Goal: Information Seeking & Learning: Compare options

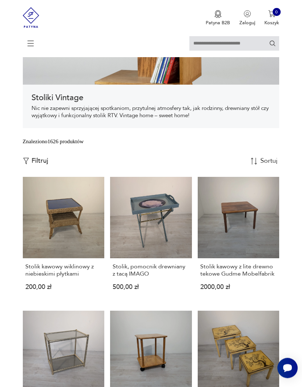
click at [35, 165] on p "Filtruj" at bounding box center [40, 162] width 17 height 8
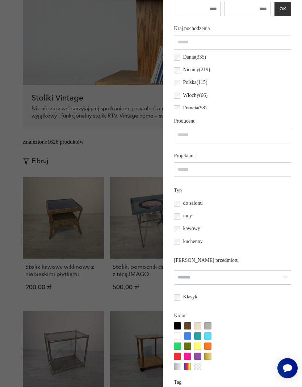
scroll to position [346, 0]
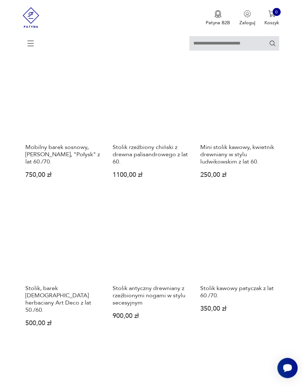
scroll to position [501, 0]
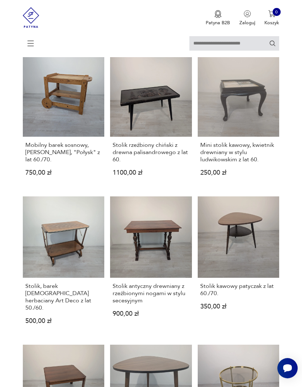
click at [246, 262] on link "Stolik kawowy patyczak z lat 60./70. 350,00 zł" at bounding box center [239, 266] width 82 height 139
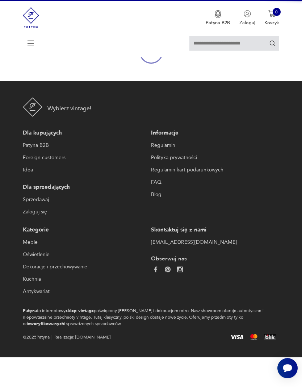
scroll to position [67, 0]
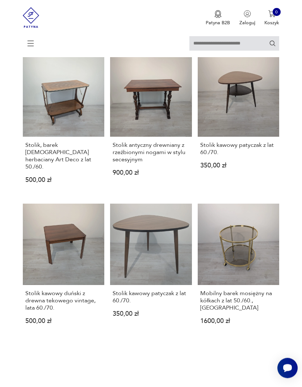
scroll to position [643, 0]
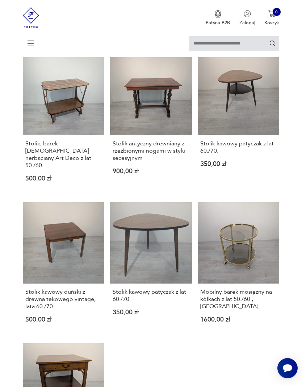
click at [260, 259] on link "Mobilny barek mosiężny na kółkach z lat 50./60., FRANCJA 1600,00 zł" at bounding box center [239, 268] width 82 height 132
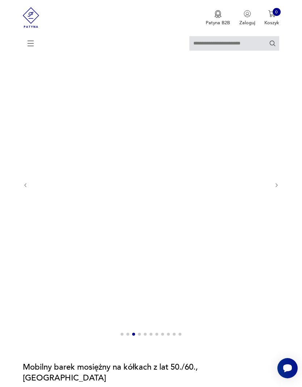
click at [238, 130] on img at bounding box center [150, 185] width 232 height 308
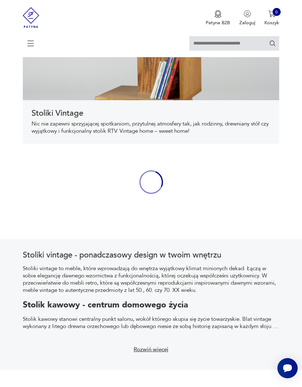
scroll to position [424, 0]
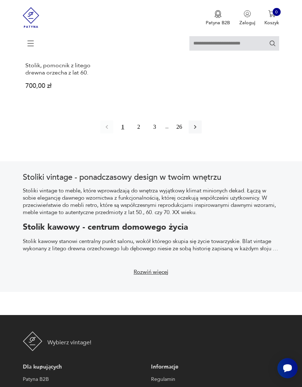
click at [135, 134] on button "2" at bounding box center [138, 127] width 13 height 13
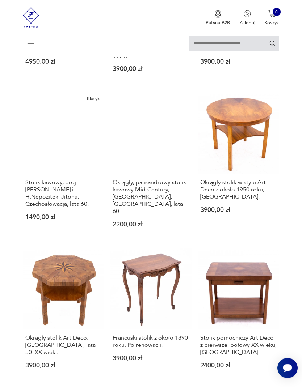
scroll to position [457, 0]
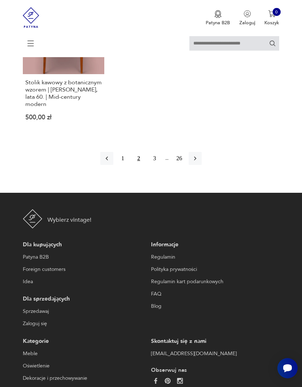
click at [160, 165] on button "3" at bounding box center [154, 158] width 13 height 13
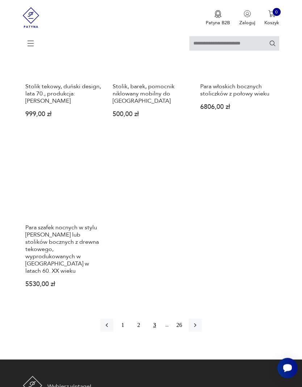
scroll to position [857, 0]
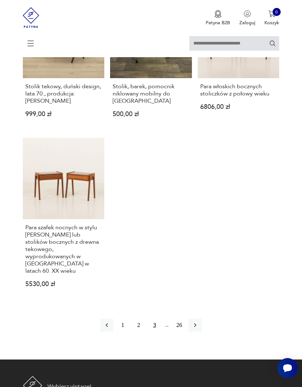
click at [202, 332] on button "button" at bounding box center [195, 325] width 13 height 13
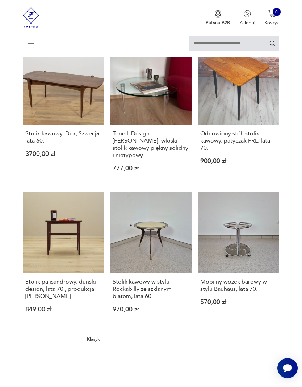
scroll to position [647, 0]
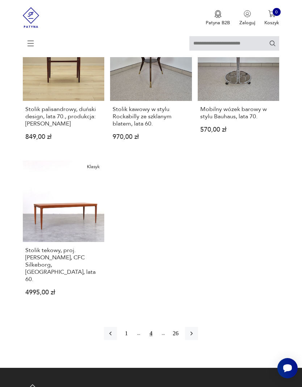
click at [195, 337] on icon "button" at bounding box center [191, 333] width 7 height 7
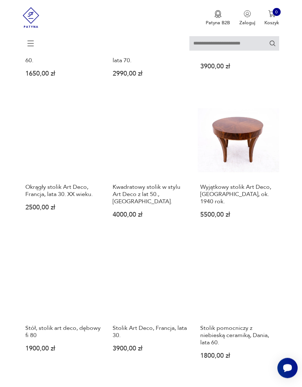
scroll to position [311, 0]
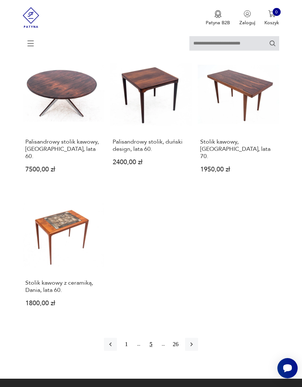
click at [195, 348] on icon "button" at bounding box center [191, 344] width 7 height 7
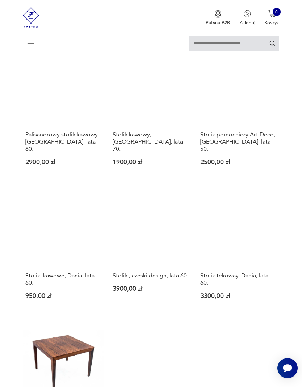
scroll to position [647, 0]
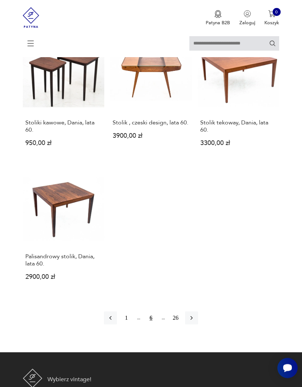
click at [198, 325] on button "button" at bounding box center [191, 318] width 13 height 13
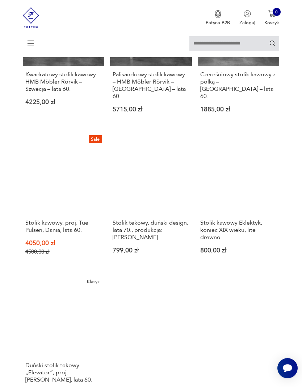
scroll to position [692, 0]
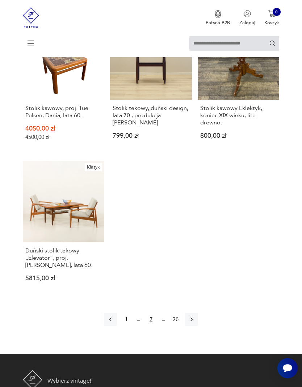
click at [198, 326] on button "button" at bounding box center [191, 319] width 13 height 13
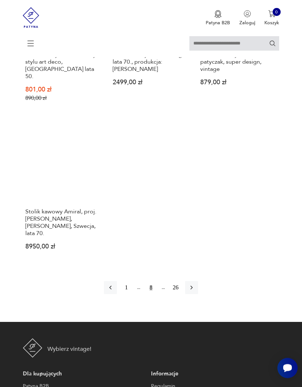
scroll to position [874, 0]
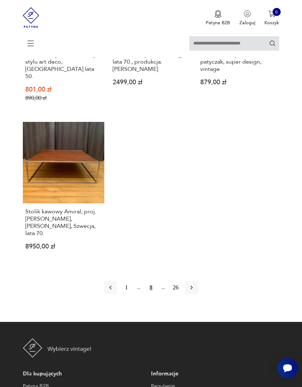
click at [198, 294] on div "1 8 26" at bounding box center [151, 287] width 94 height 13
click at [195, 291] on icon "button" at bounding box center [191, 287] width 7 height 7
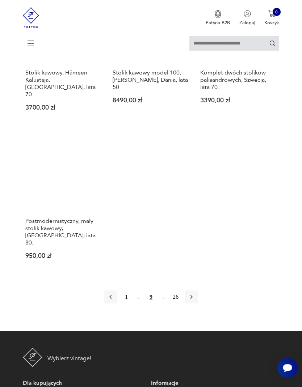
scroll to position [878, 0]
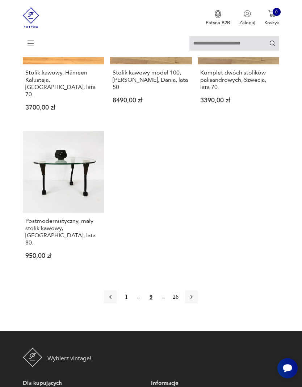
click at [198, 304] on button "button" at bounding box center [191, 297] width 13 height 13
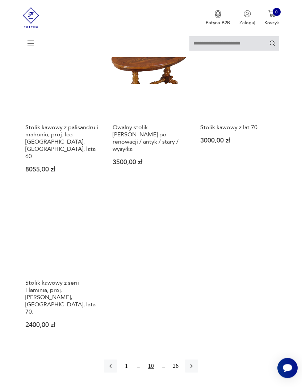
scroll to position [840, 0]
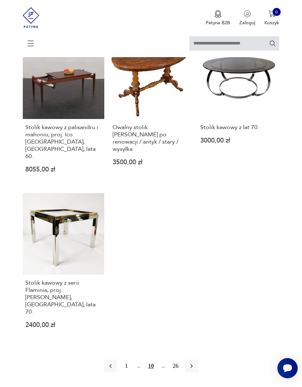
click at [198, 362] on div "1 10 26" at bounding box center [151, 366] width 94 height 13
click at [198, 366] on button "button" at bounding box center [191, 366] width 13 height 13
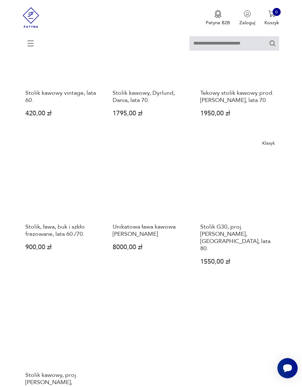
scroll to position [689, 0]
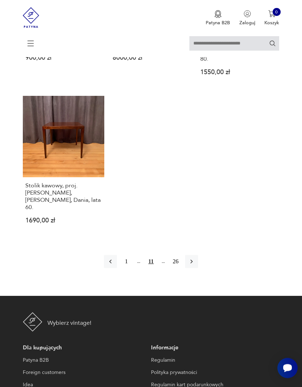
click at [198, 269] on button "button" at bounding box center [191, 262] width 13 height 13
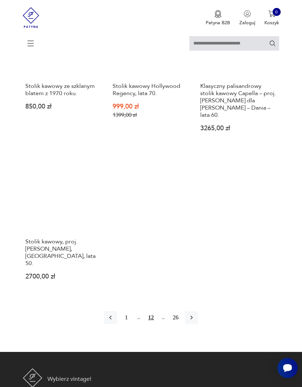
scroll to position [851, 0]
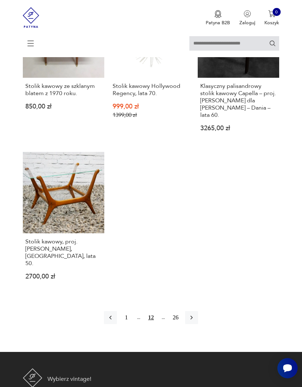
click at [198, 324] on button "button" at bounding box center [191, 317] width 13 height 13
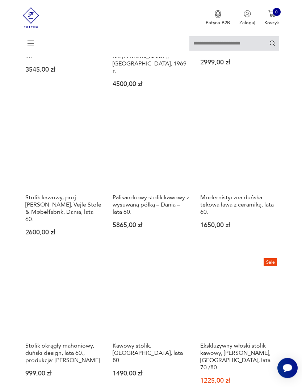
scroll to position [480, 0]
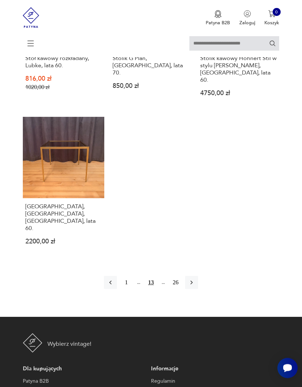
click at [198, 290] on button "button" at bounding box center [191, 283] width 13 height 13
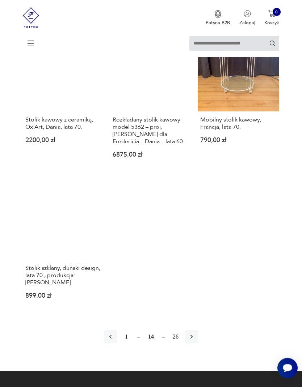
scroll to position [811, 0]
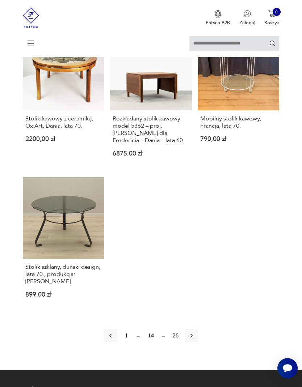
click at [198, 343] on button "button" at bounding box center [191, 336] width 13 height 13
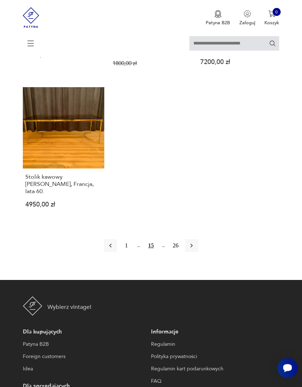
scroll to position [917, 0]
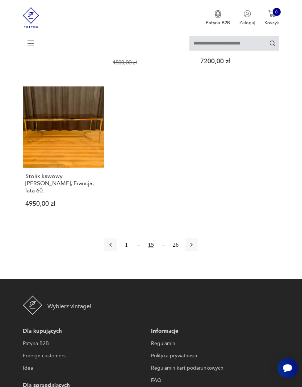
click at [195, 249] on icon "button" at bounding box center [191, 245] width 7 height 7
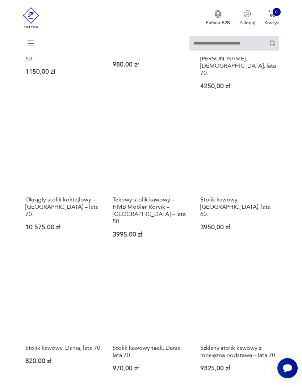
scroll to position [133, 0]
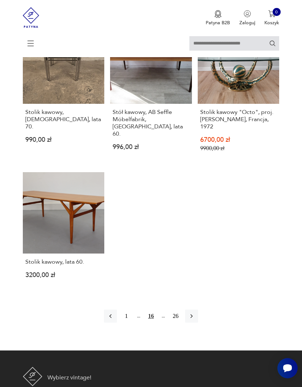
click at [198, 323] on button "button" at bounding box center [191, 316] width 13 height 13
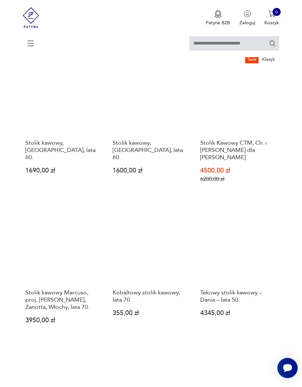
scroll to position [503, 0]
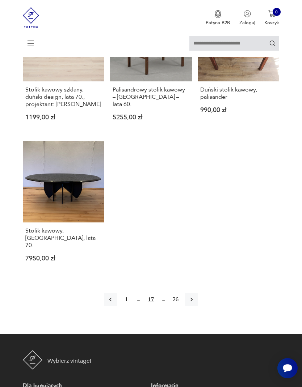
click at [110, 306] on button "button" at bounding box center [110, 299] width 13 height 13
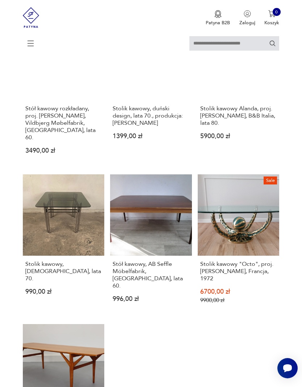
scroll to position [704, 0]
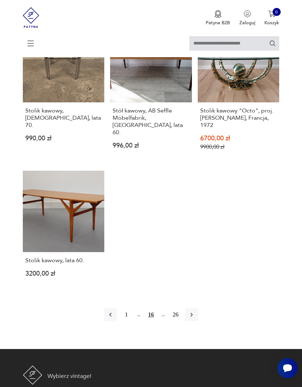
click at [195, 319] on icon "button" at bounding box center [191, 314] width 7 height 7
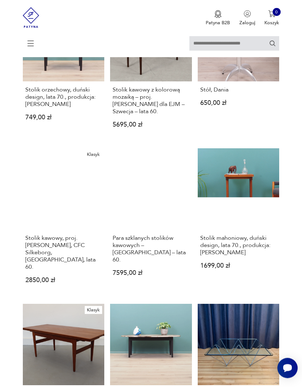
scroll to position [133, 0]
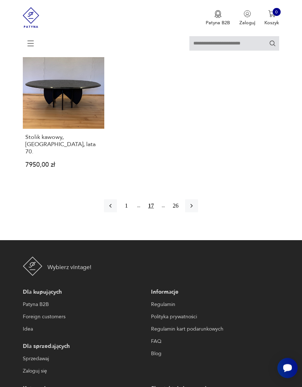
click at [198, 213] on button "button" at bounding box center [191, 206] width 13 height 13
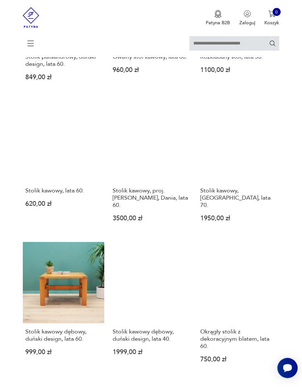
scroll to position [569, 0]
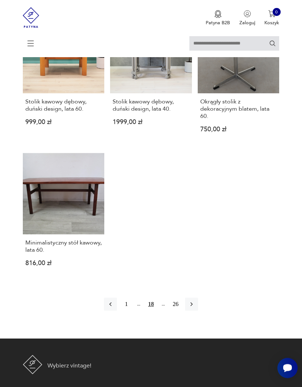
click at [198, 311] on button "button" at bounding box center [191, 304] width 13 height 13
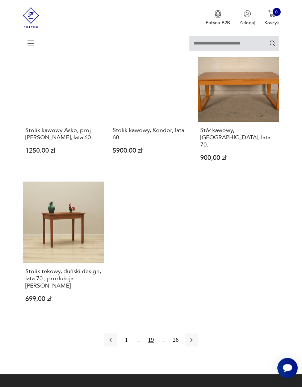
scroll to position [806, 0]
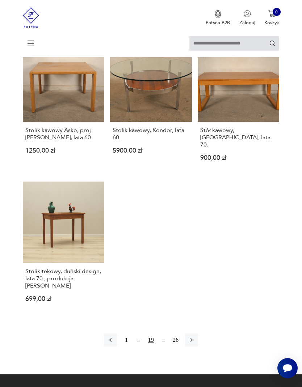
click at [198, 347] on button "button" at bounding box center [191, 340] width 13 height 13
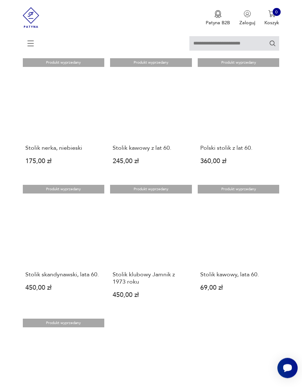
scroll to position [640, 0]
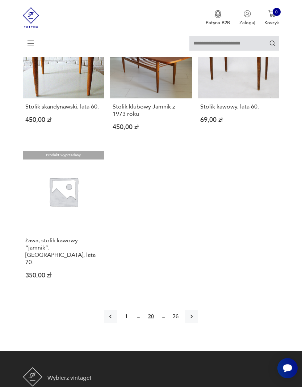
click at [195, 320] on icon "button" at bounding box center [191, 316] width 7 height 7
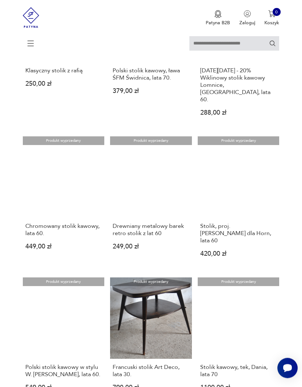
scroll to position [561, 0]
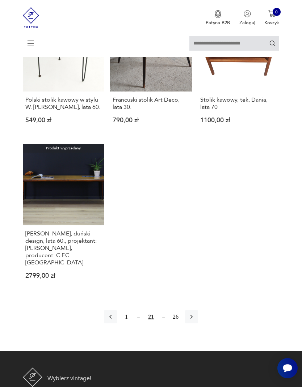
click at [195, 321] on icon "button" at bounding box center [191, 317] width 7 height 7
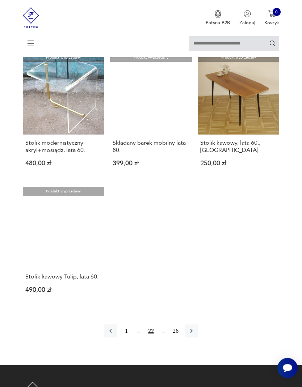
scroll to position [757, 0]
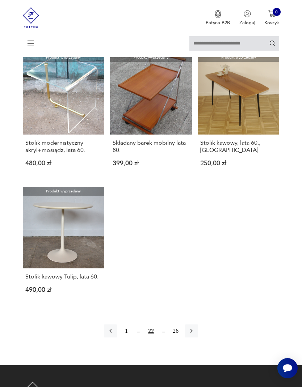
click at [198, 338] on button "button" at bounding box center [191, 331] width 13 height 13
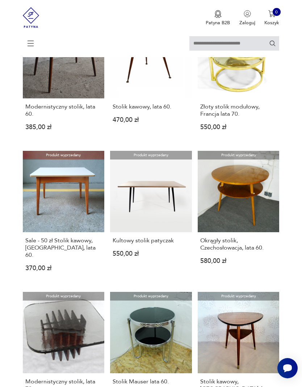
scroll to position [133, 0]
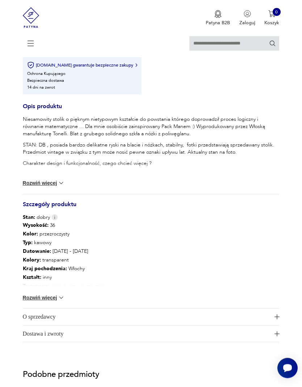
scroll to position [431, 0]
click at [58, 302] on img at bounding box center [61, 297] width 7 height 7
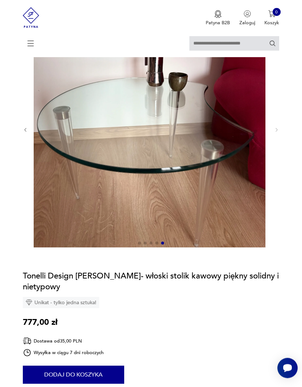
scroll to position [81, 0]
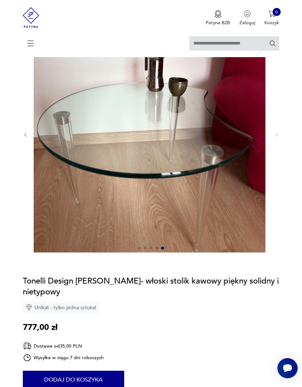
click at [237, 192] on img at bounding box center [150, 134] width 232 height 236
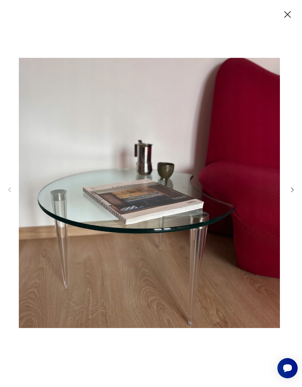
click at [295, 194] on icon "button" at bounding box center [292, 190] width 7 height 7
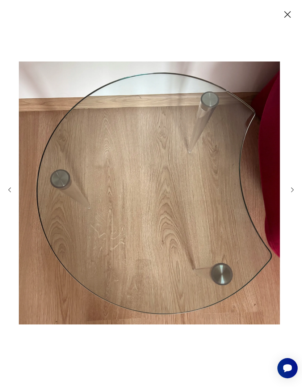
click at [293, 199] on div at bounding box center [151, 193] width 290 height 311
click at [292, 194] on icon "button" at bounding box center [292, 190] width 7 height 7
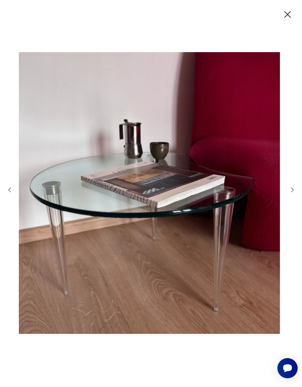
click at [294, 199] on div at bounding box center [151, 193] width 290 height 311
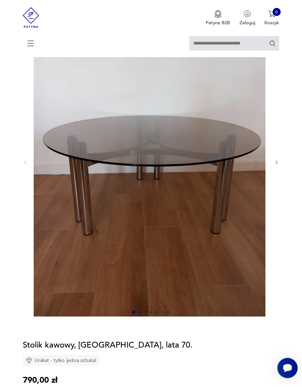
scroll to position [111, 0]
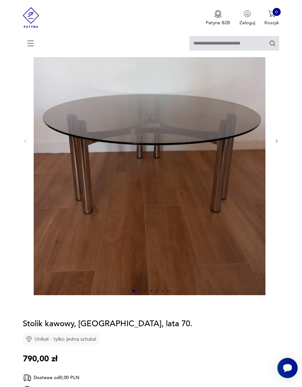
click at [278, 144] on icon "button" at bounding box center [276, 141] width 5 height 5
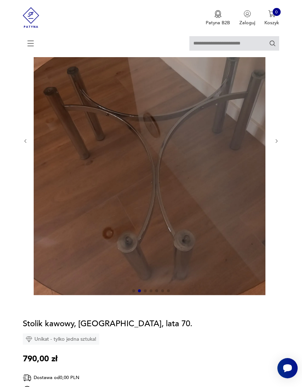
scroll to position [119, 0]
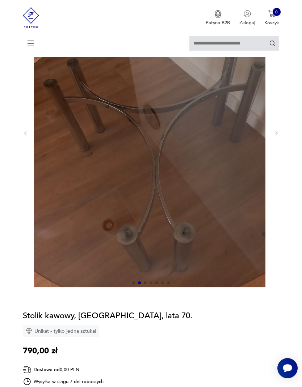
click at [280, 136] on section "Opis produktu Blat stolika jest duży, okrągły – 110 cm, wykonany z dymionego sz…" at bounding box center [151, 336] width 302 height 716
click at [277, 136] on icon "button" at bounding box center [276, 133] width 5 height 5
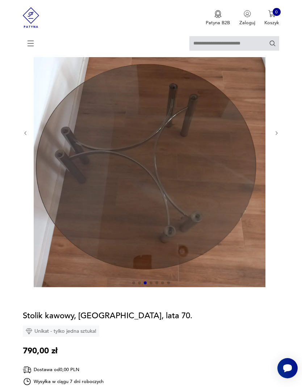
click at [278, 137] on div at bounding box center [151, 133] width 257 height 310
click at [277, 136] on icon "button" at bounding box center [276, 133] width 5 height 5
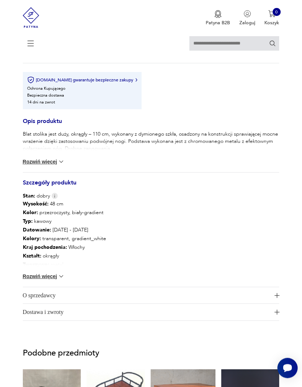
scroll to position [478, 0]
click at [35, 280] on button "Rozwiń więcej" at bounding box center [44, 276] width 42 height 7
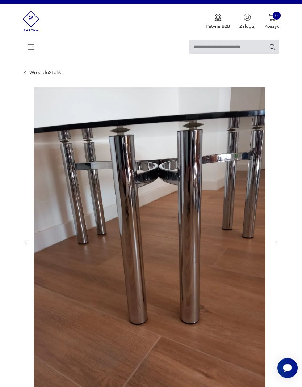
scroll to position [0, 0]
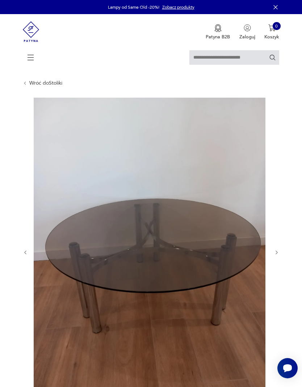
click at [276, 256] on icon "button" at bounding box center [276, 252] width 5 height 5
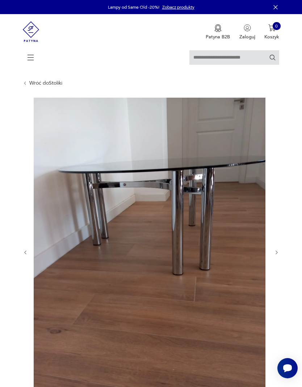
click at [277, 256] on icon "button" at bounding box center [276, 252] width 5 height 5
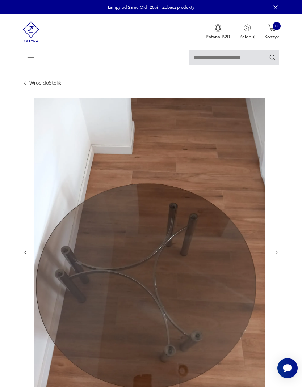
scroll to position [0, 0]
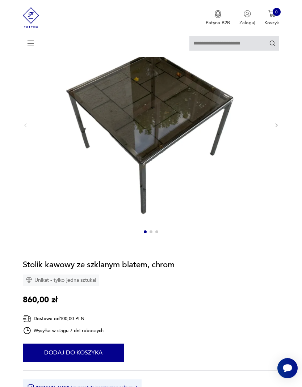
scroll to position [85, 0]
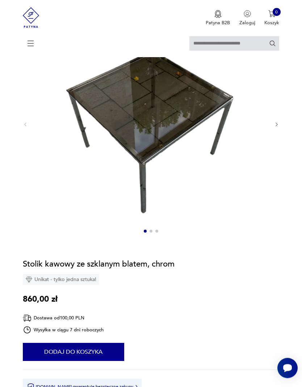
click at [278, 128] on icon "button" at bounding box center [276, 124] width 5 height 5
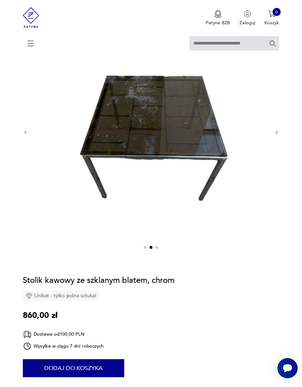
click at [280, 132] on section "Opis produktu Stolik kawowy o prostej, modernistycznej formie opartej na geomet…" at bounding box center [151, 331] width 302 height 639
click at [276, 132] on div at bounding box center [151, 132] width 257 height 241
click at [279, 135] on icon "button" at bounding box center [276, 132] width 5 height 5
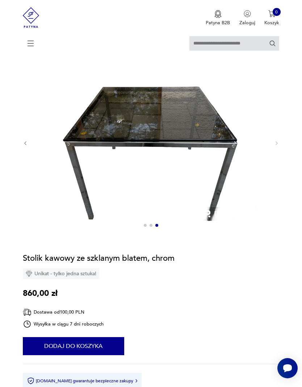
scroll to position [42, 0]
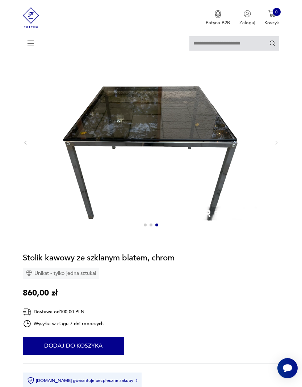
click at [280, 144] on section "Opis produktu Stolik kawowy o prostej, modernistycznej formie opartej na geomet…" at bounding box center [151, 341] width 302 height 573
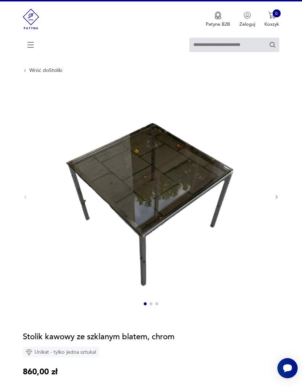
scroll to position [0, 0]
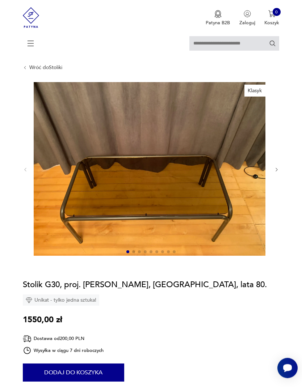
scroll to position [16, 0]
click at [278, 173] on icon "button" at bounding box center [276, 169] width 5 height 5
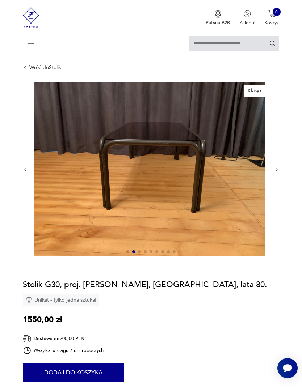
click at [277, 173] on icon "button" at bounding box center [276, 169] width 5 height 5
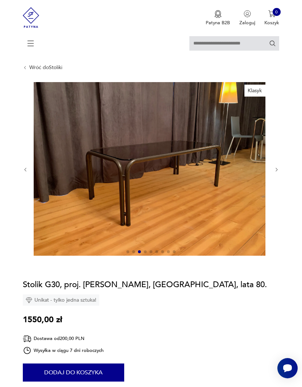
click at [278, 173] on icon "button" at bounding box center [276, 169] width 5 height 5
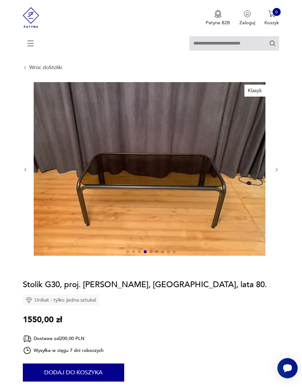
click at [282, 174] on section "Klasyk Opis produktu Stolik G30 proj. Martin Stoll z 1985 r . W oryginalnym i b…" at bounding box center [151, 372] width 302 height 580
click at [280, 174] on section "Klasyk Opis produktu Stolik G30 proj. Martin Stoll z 1985 r . W oryginalnym i b…" at bounding box center [151, 372] width 302 height 580
click at [265, 180] on img at bounding box center [150, 169] width 232 height 174
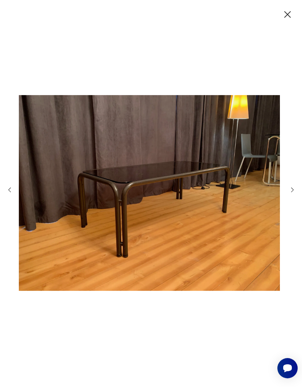
scroll to position [0, 0]
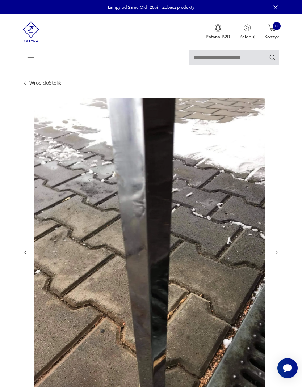
click at [33, 39] on img at bounding box center [31, 31] width 17 height 35
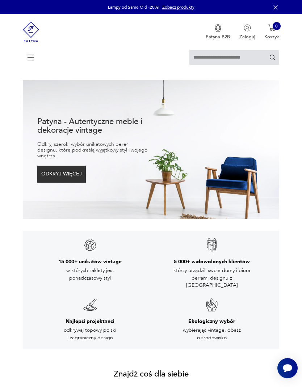
click at [29, 65] on icon at bounding box center [30, 57] width 25 height 25
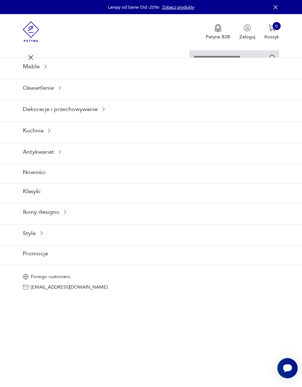
click at [184, 221] on div "Ikony designu" at bounding box center [151, 212] width 302 height 18
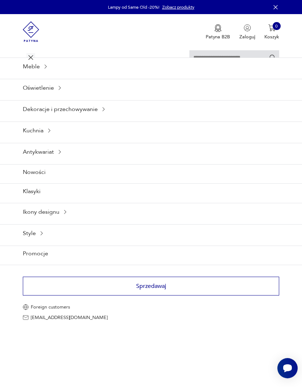
click at [55, 96] on div "Oświetlenie" at bounding box center [151, 88] width 302 height 18
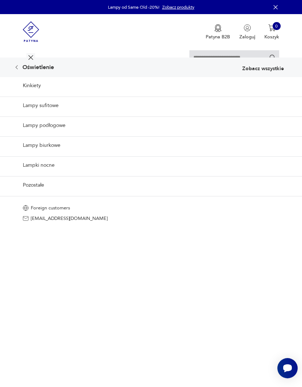
click at [21, 134] on link "Lampy podłogowe" at bounding box center [151, 126] width 302 height 18
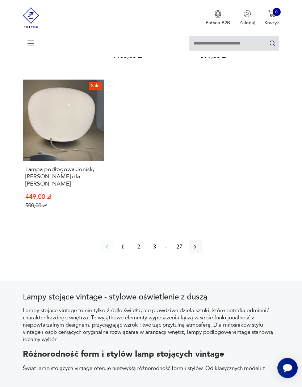
scroll to position [864, 0]
click at [202, 253] on button "button" at bounding box center [195, 246] width 13 height 13
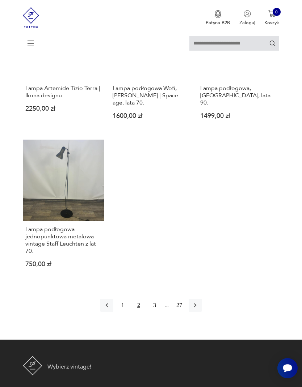
scroll to position [843, 0]
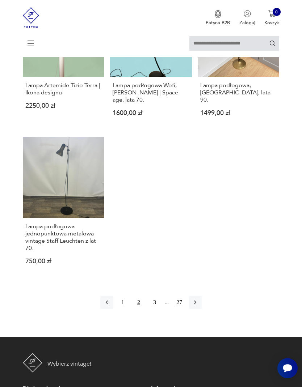
click at [202, 309] on button "button" at bounding box center [195, 302] width 13 height 13
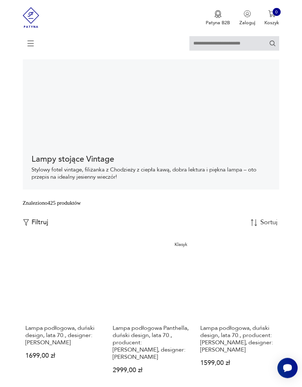
scroll to position [21, 0]
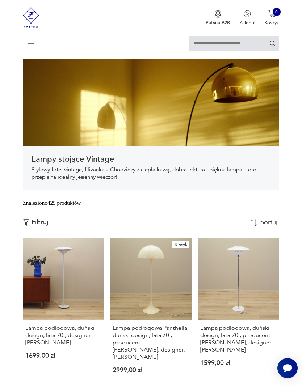
click at [30, 49] on icon at bounding box center [30, 43] width 25 height 25
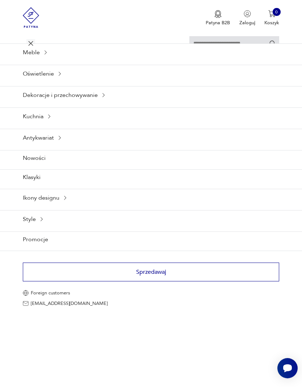
click at [43, 55] on icon at bounding box center [46, 53] width 6 height 6
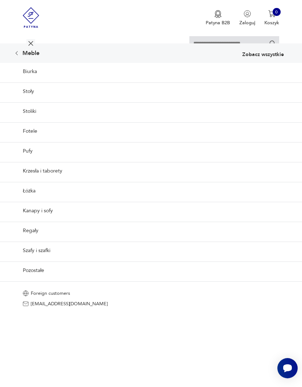
click at [77, 180] on link "Krzesła i taborety" at bounding box center [151, 171] width 302 height 18
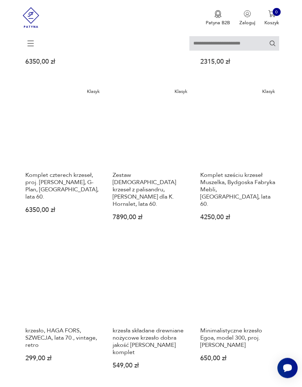
scroll to position [607, 0]
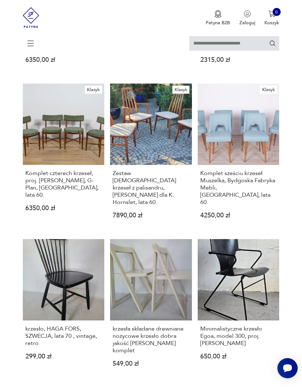
click at [262, 185] on link "Klasyk Komplet sześciu krzeseł Muszelka, Bydgoska Fabryka Mebli, [GEOGRAPHIC_DA…" at bounding box center [239, 157] width 82 height 146
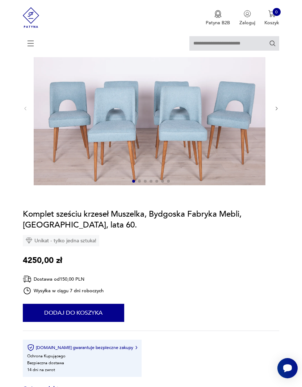
click at [234, 153] on img at bounding box center [150, 108] width 232 height 155
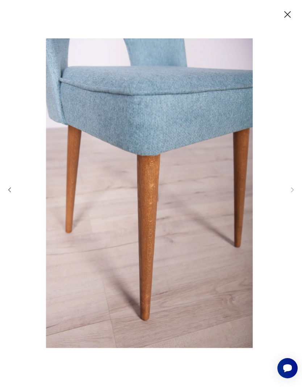
click at [286, 18] on icon "button" at bounding box center [288, 15] width 12 height 12
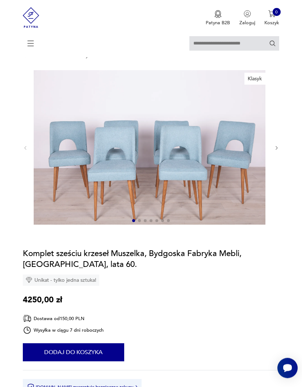
scroll to position [0, 0]
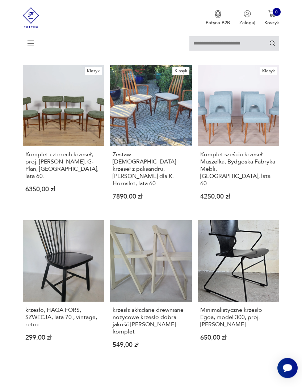
scroll to position [629, 0]
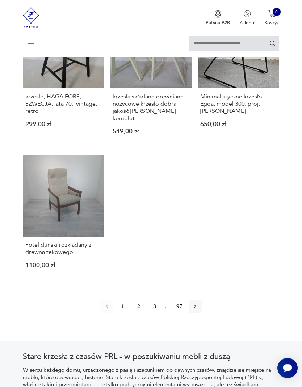
click at [199, 311] on icon "button" at bounding box center [195, 306] width 7 height 7
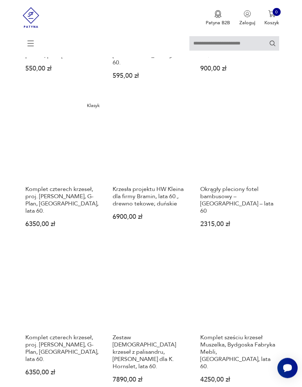
scroll to position [141, 0]
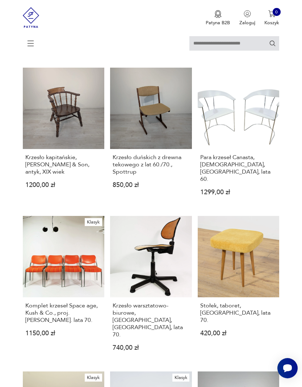
click at [76, 290] on link "Klasyk Komplet krzeseł Space age, Kush & Co., proj. [PERSON_NAME]. lata 70. 115…" at bounding box center [64, 289] width 82 height 146
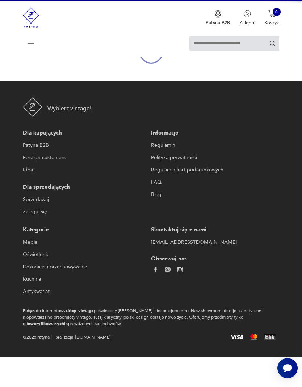
scroll to position [67, 0]
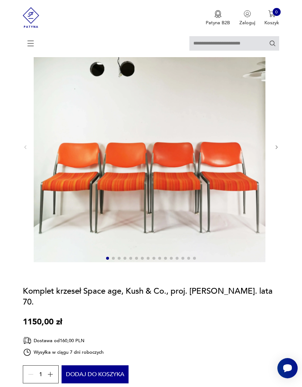
click at [283, 162] on section "Klasyk Opis produktu Komplet ( 4 szt ) krzeseł wyprodukowanych przez Kush & Co.…" at bounding box center [151, 366] width 302 height 670
click at [279, 150] on button "button" at bounding box center [276, 147] width 5 height 6
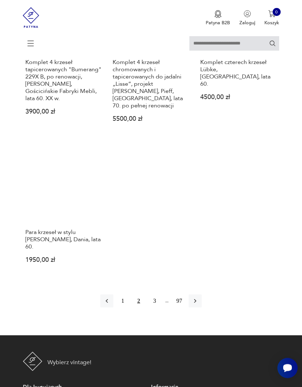
scroll to position [912, 0]
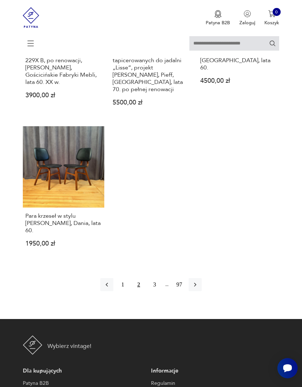
click at [199, 289] on icon "button" at bounding box center [195, 284] width 7 height 7
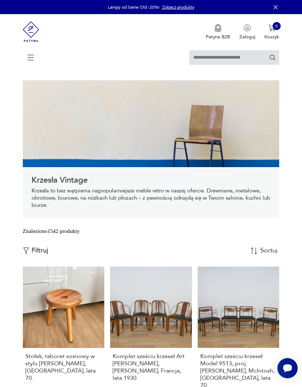
click at [43, 255] on p "Filtruj" at bounding box center [40, 251] width 17 height 8
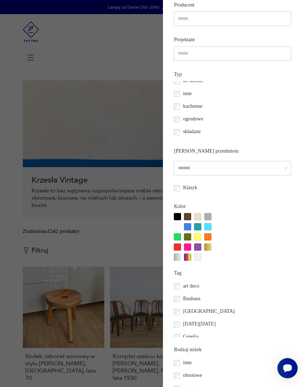
scroll to position [32, 0]
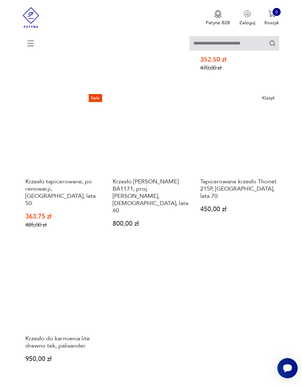
scroll to position [876, 0]
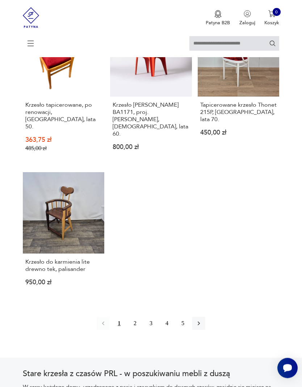
click at [137, 331] on button "2" at bounding box center [135, 324] width 13 height 13
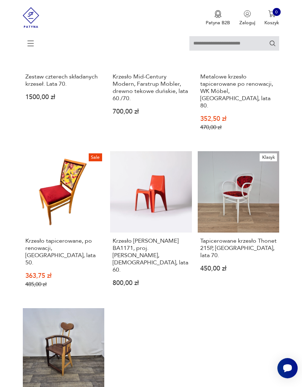
scroll to position [141, 0]
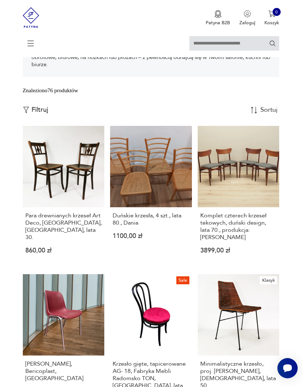
click at [257, 215] on link "Komplet czterech krzeseł tekowych, duński design, lata 70., produkcja: [PERSON_…" at bounding box center [239, 195] width 82 height 139
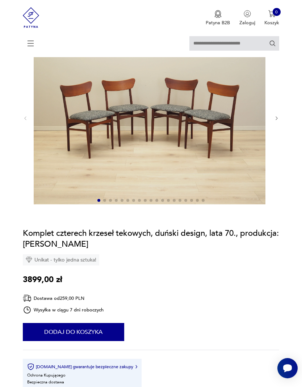
click at [226, 173] on img at bounding box center [150, 118] width 232 height 174
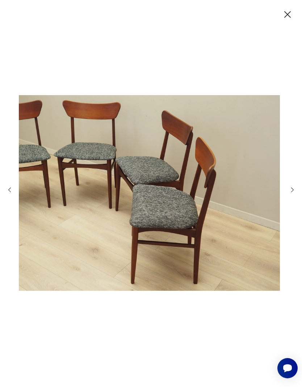
click at [287, 16] on icon "button" at bounding box center [288, 15] width 12 height 12
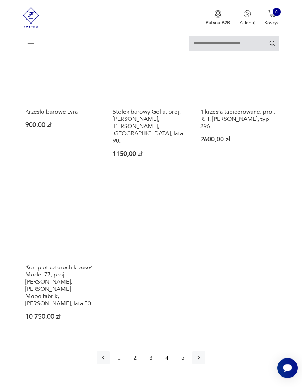
scroll to position [937, 0]
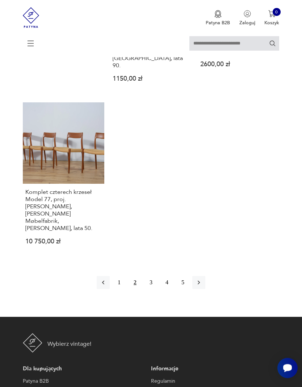
click at [151, 285] on button "3" at bounding box center [150, 283] width 13 height 13
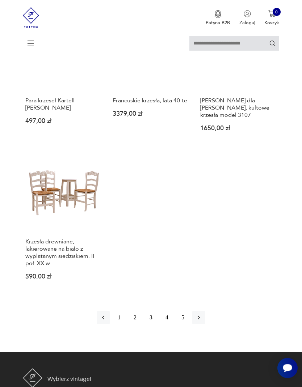
scroll to position [885, 0]
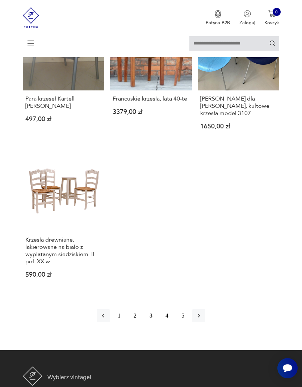
click at [167, 323] on button "4" at bounding box center [166, 316] width 13 height 13
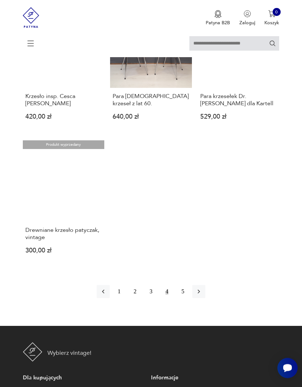
scroll to position [819, 0]
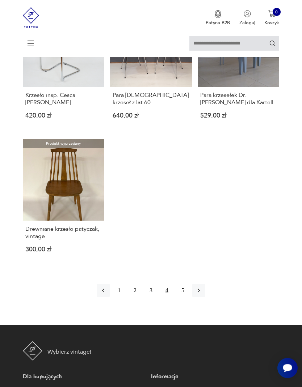
click at [184, 298] on button "5" at bounding box center [182, 291] width 13 height 13
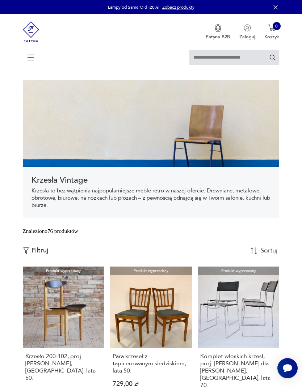
click at [33, 58] on icon at bounding box center [30, 58] width 25 height 0
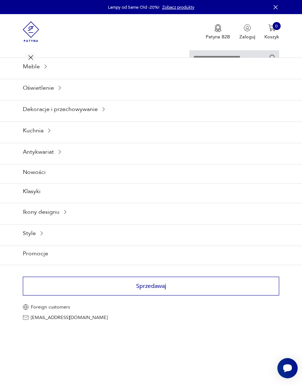
click at [47, 134] on icon at bounding box center [49, 131] width 6 height 6
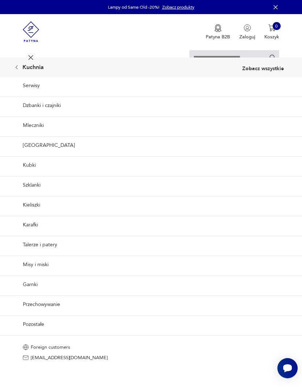
click at [19, 70] on icon at bounding box center [17, 67] width 6 height 6
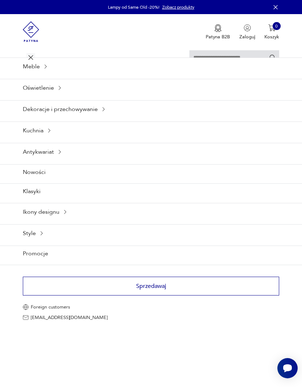
click at [63, 155] on icon at bounding box center [60, 152] width 6 height 6
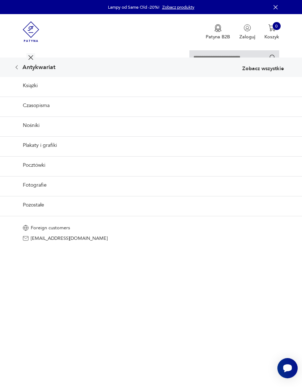
click at [24, 70] on div "Antykwariat" at bounding box center [35, 67] width 42 height 6
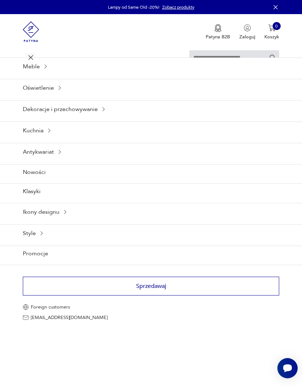
click at [101, 112] on icon at bounding box center [104, 109] width 6 height 6
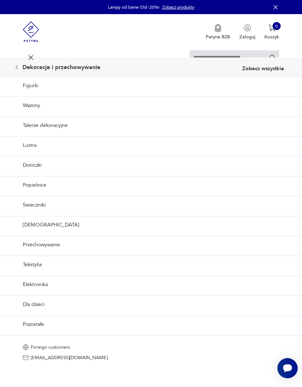
click at [86, 114] on link "Wazony" at bounding box center [151, 106] width 302 height 18
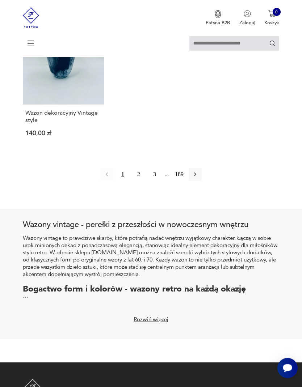
scroll to position [958, 0]
click at [142, 181] on button "2" at bounding box center [138, 174] width 13 height 13
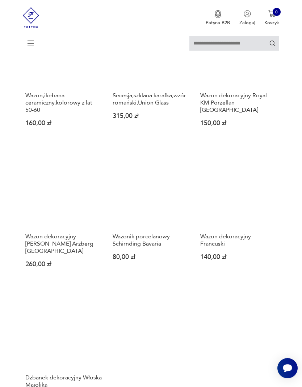
scroll to position [863, 0]
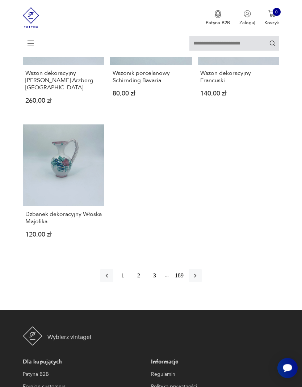
click at [155, 283] on button "3" at bounding box center [154, 276] width 13 height 13
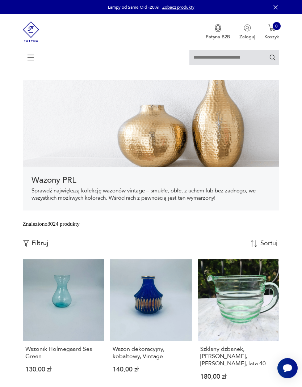
click at [33, 61] on icon at bounding box center [30, 57] width 25 height 25
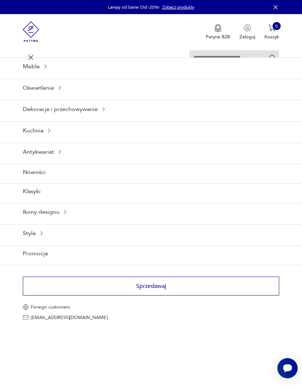
click at [43, 75] on div "Meble" at bounding box center [151, 67] width 302 height 18
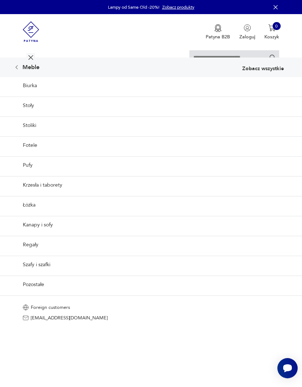
click at [32, 174] on link "Pufy" at bounding box center [151, 165] width 302 height 18
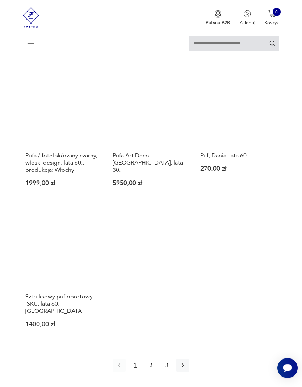
scroll to position [789, 0]
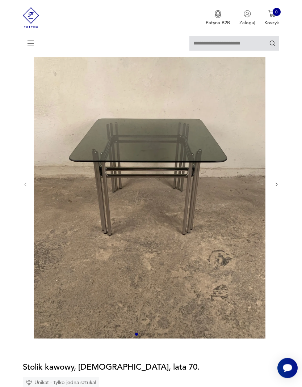
scroll to position [68, 0]
click at [272, 193] on div at bounding box center [151, 185] width 257 height 310
click at [274, 188] on icon "button" at bounding box center [276, 185] width 5 height 5
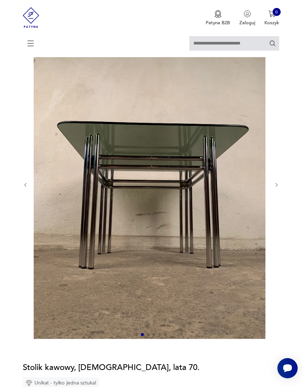
click at [273, 195] on div at bounding box center [151, 185] width 257 height 310
click at [276, 188] on icon "button" at bounding box center [276, 185] width 5 height 5
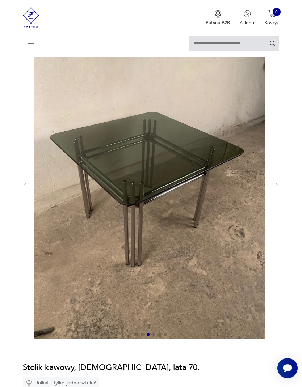
click at [278, 188] on icon "button" at bounding box center [276, 185] width 5 height 5
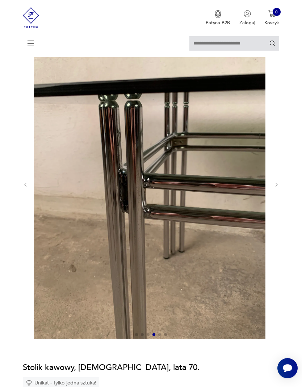
click at [276, 199] on div at bounding box center [151, 185] width 257 height 310
click at [277, 188] on icon "button" at bounding box center [276, 185] width 5 height 5
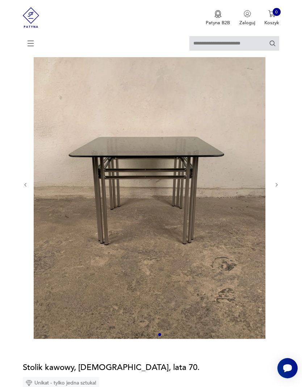
click at [274, 188] on button "button" at bounding box center [276, 186] width 5 height 6
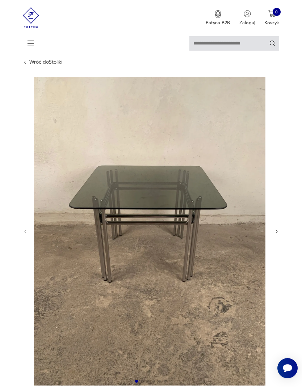
scroll to position [0, 0]
